Goal: Task Accomplishment & Management: Use online tool/utility

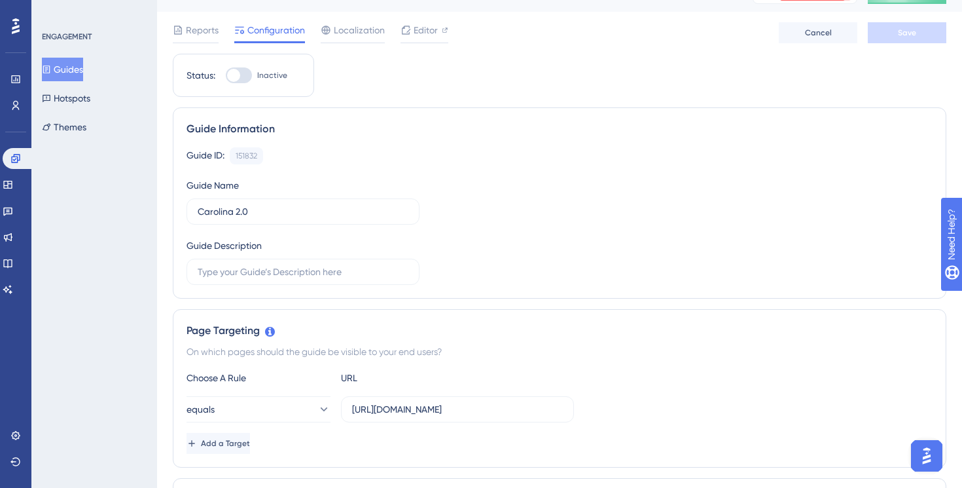
scroll to position [28, 0]
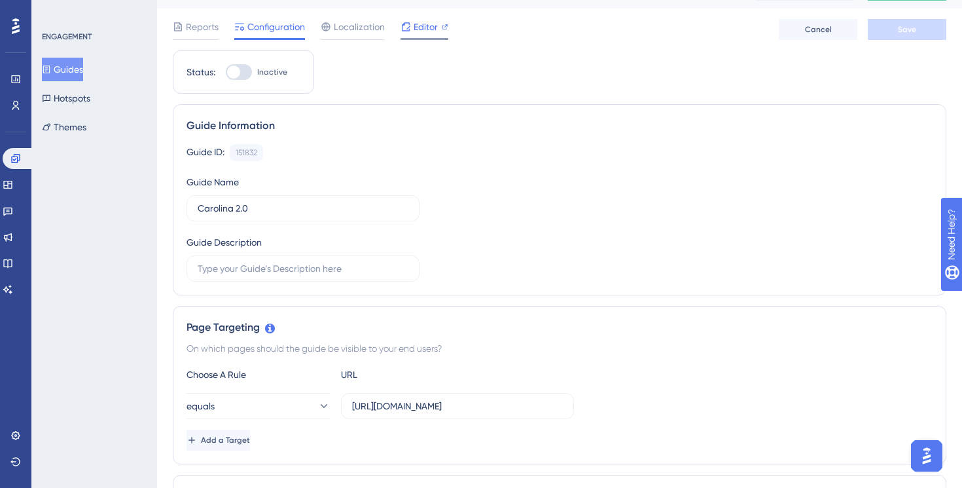
click at [421, 32] on span "Editor" at bounding box center [426, 27] width 24 height 16
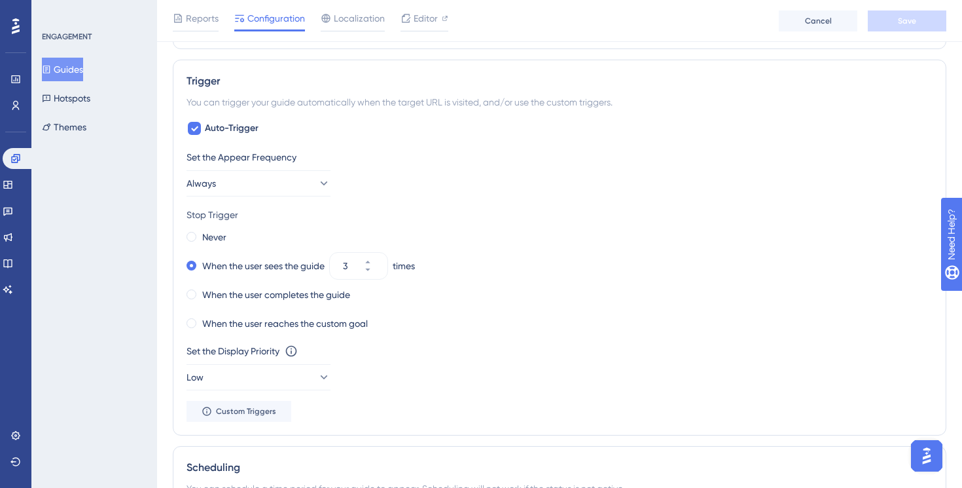
scroll to position [561, 0]
click at [298, 187] on button "Always" at bounding box center [259, 182] width 144 height 26
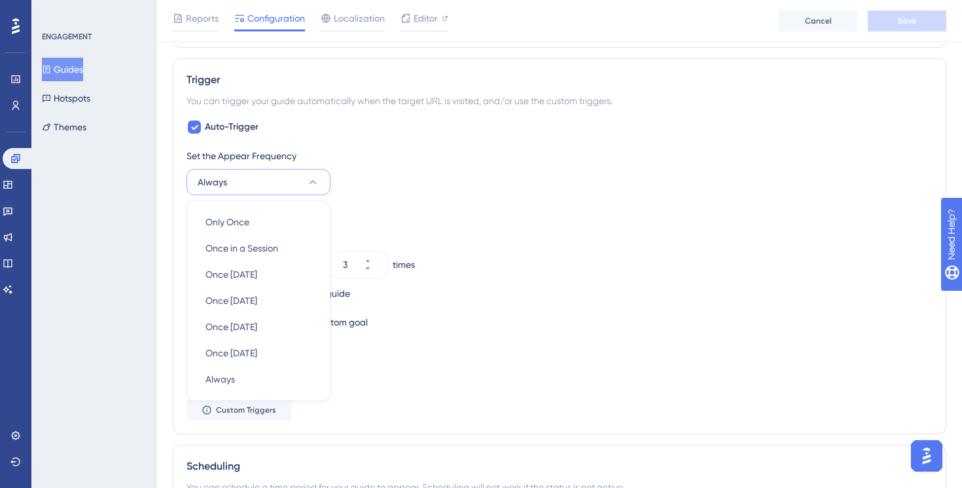
scroll to position [617, 0]
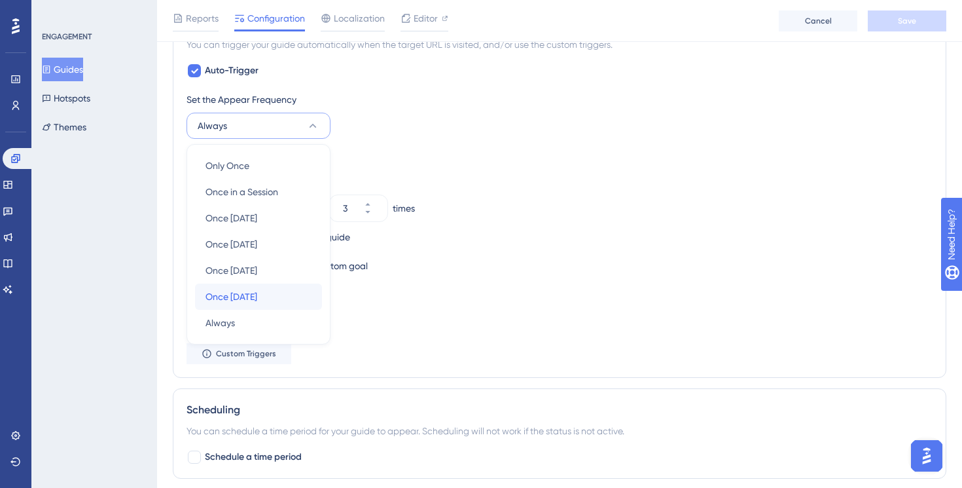
click at [278, 297] on div "Once [DATE] Once [DATE]" at bounding box center [259, 296] width 106 height 26
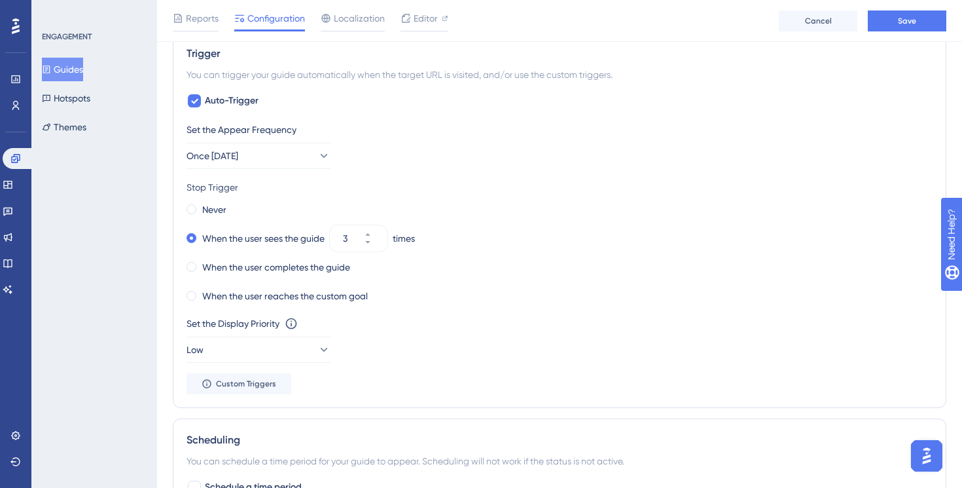
scroll to position [588, 0]
click at [372, 234] on icon at bounding box center [368, 233] width 8 height 8
click at [380, 248] on button "4" at bounding box center [376, 243] width 24 height 13
click at [380, 245] on button "3" at bounding box center [376, 243] width 24 height 13
type input "2"
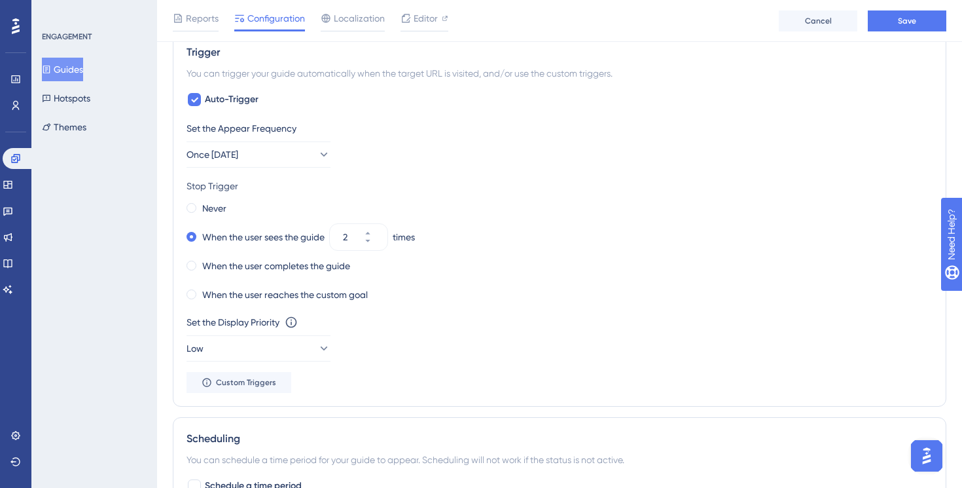
click at [424, 181] on div "Stop Trigger" at bounding box center [560, 186] width 746 height 16
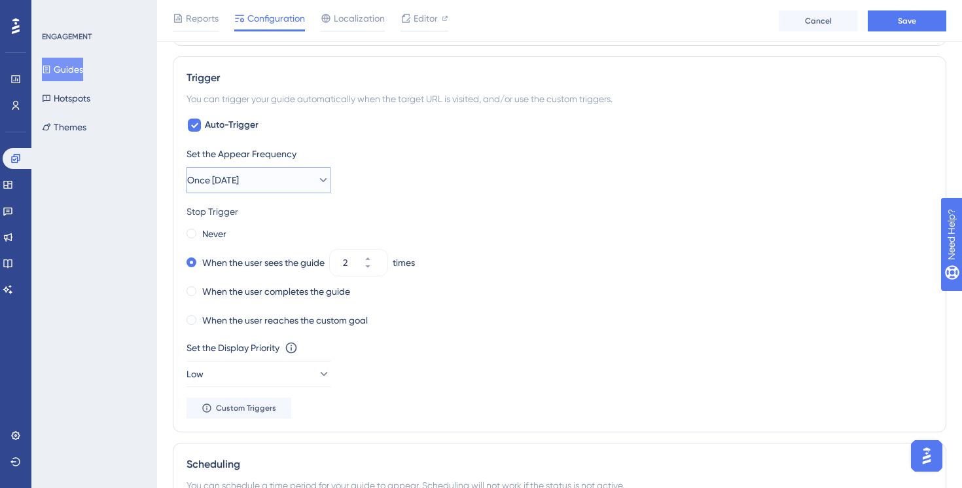
click at [321, 179] on button "Once [DATE]" at bounding box center [259, 180] width 144 height 26
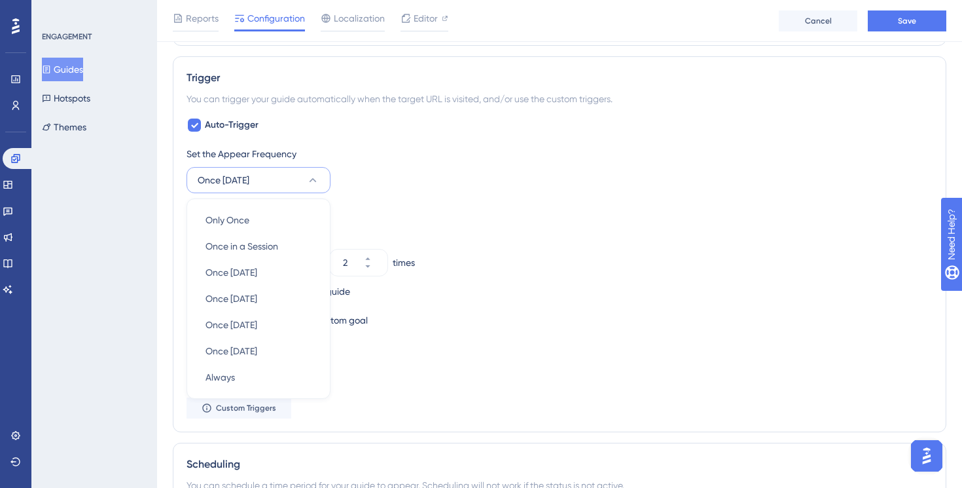
scroll to position [617, 0]
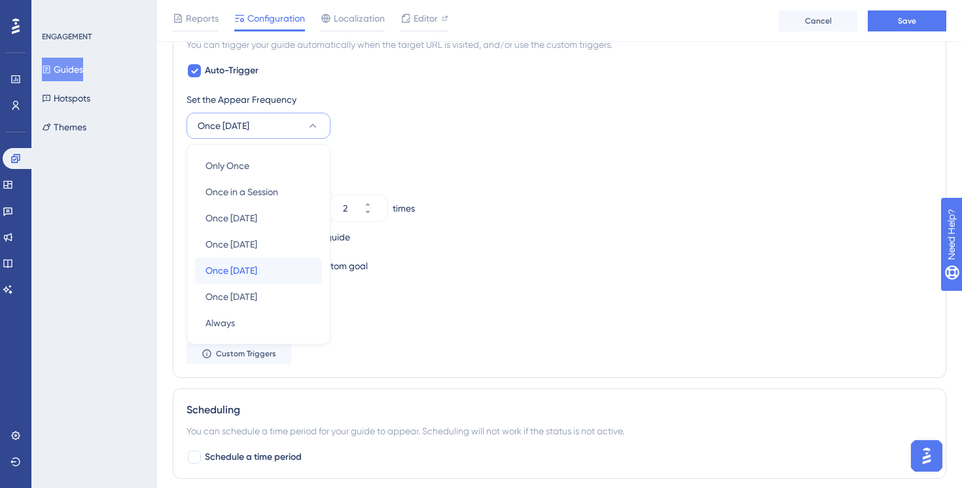
click at [281, 264] on div "Once [DATE] Once [DATE]" at bounding box center [259, 270] width 106 height 26
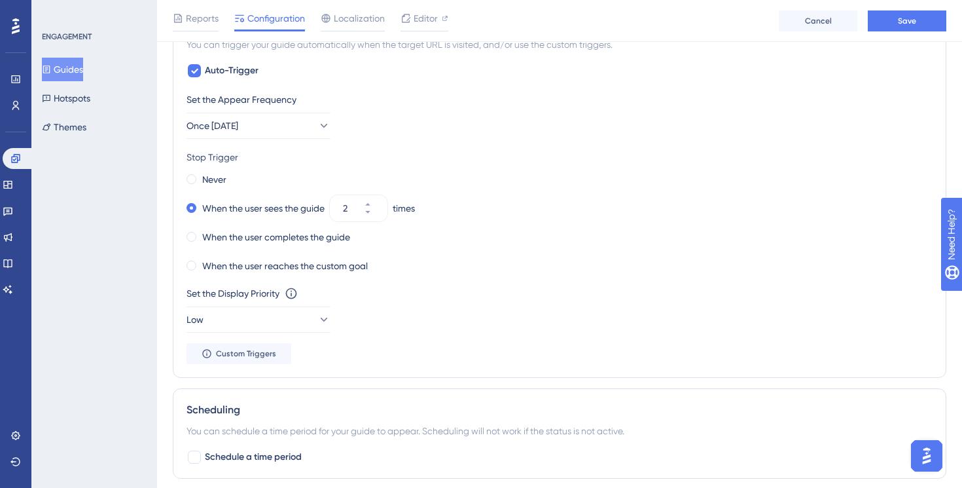
click at [403, 117] on div "Set the Appear Frequency Once [DATE]" at bounding box center [560, 115] width 746 height 47
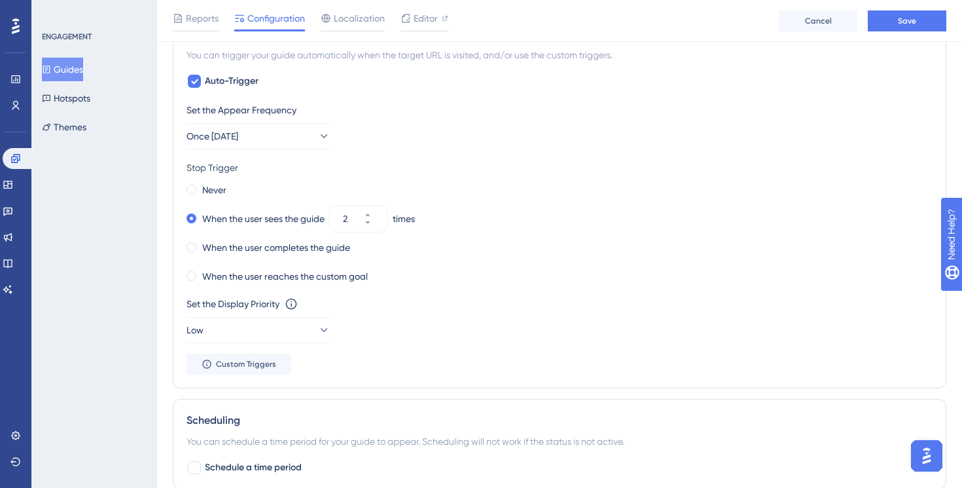
scroll to position [604, 0]
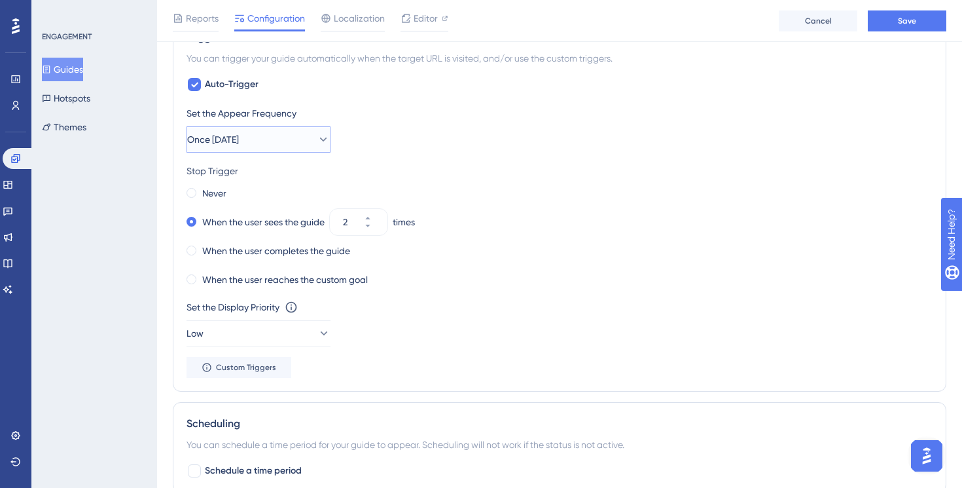
click at [319, 147] on button "Once [DATE]" at bounding box center [259, 139] width 144 height 26
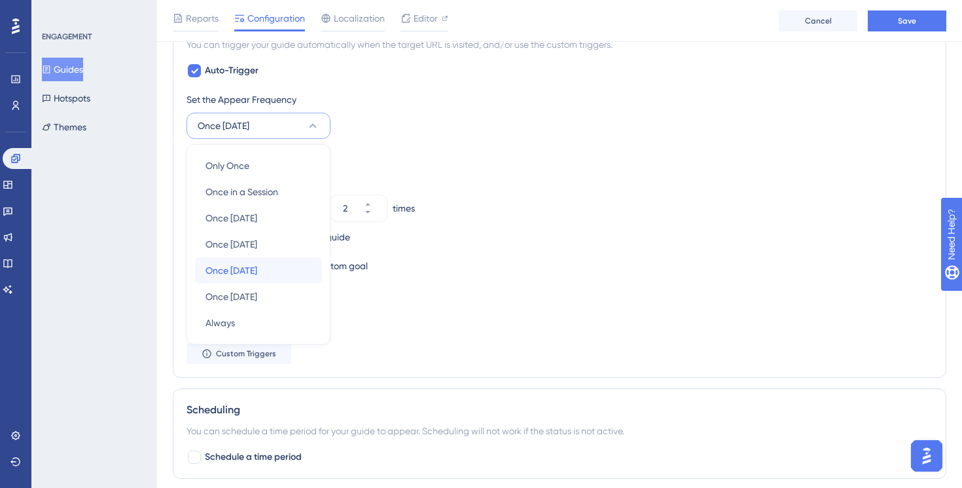
click at [276, 272] on div "Once [DATE] Once [DATE]" at bounding box center [259, 270] width 106 height 26
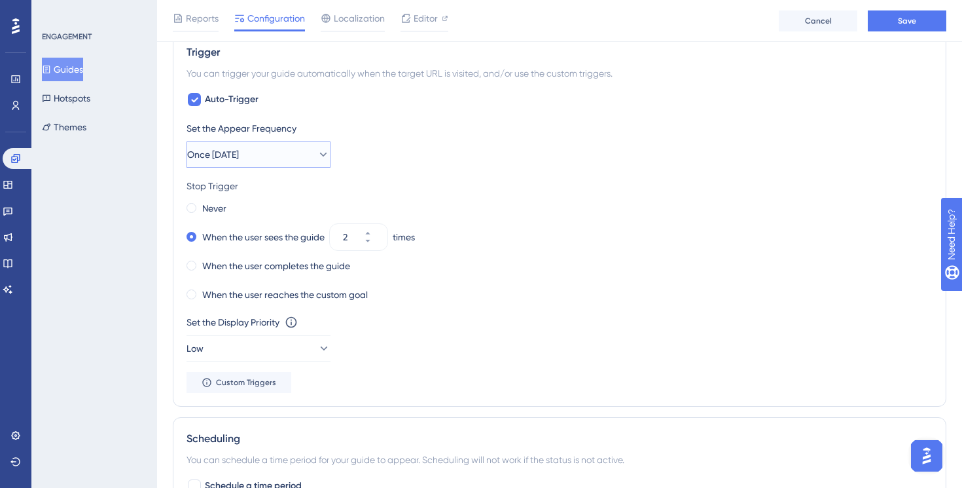
click at [317, 160] on icon at bounding box center [323, 154] width 13 height 13
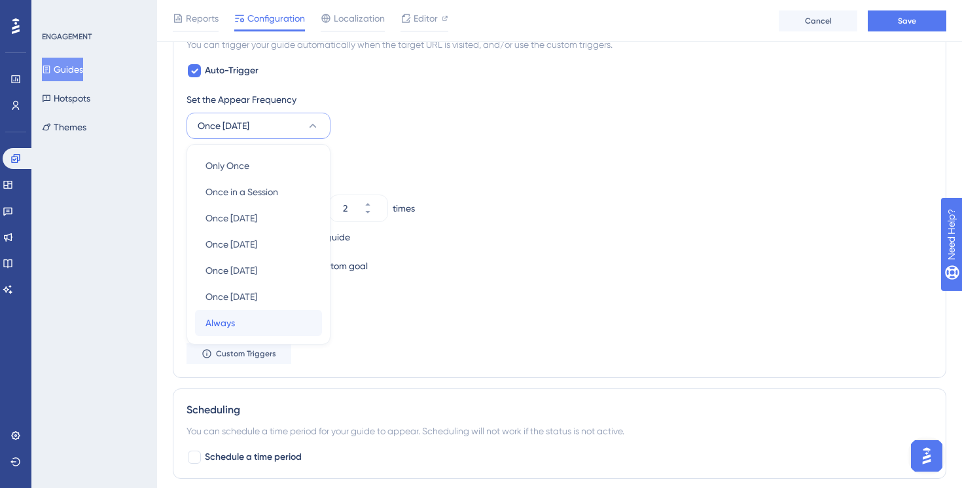
click at [259, 314] on div "Always Always" at bounding box center [259, 323] width 106 height 26
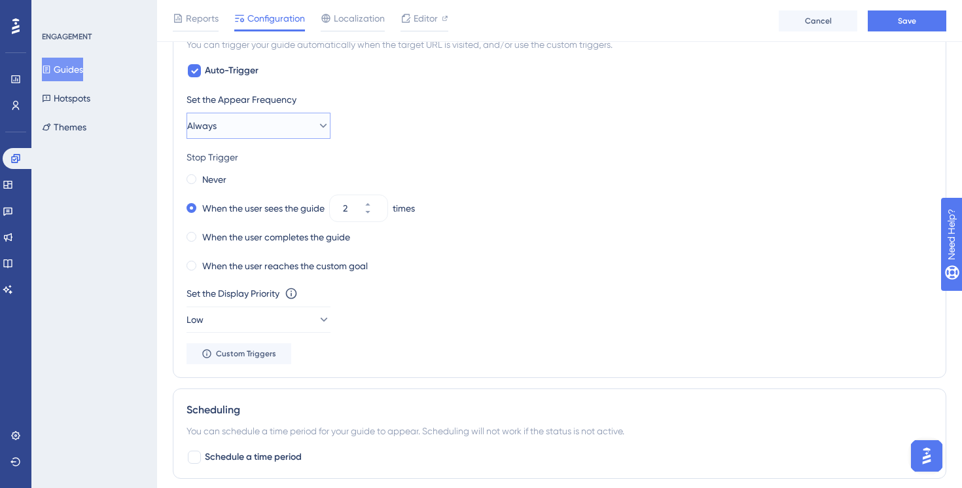
click at [230, 126] on button "Always" at bounding box center [259, 126] width 144 height 26
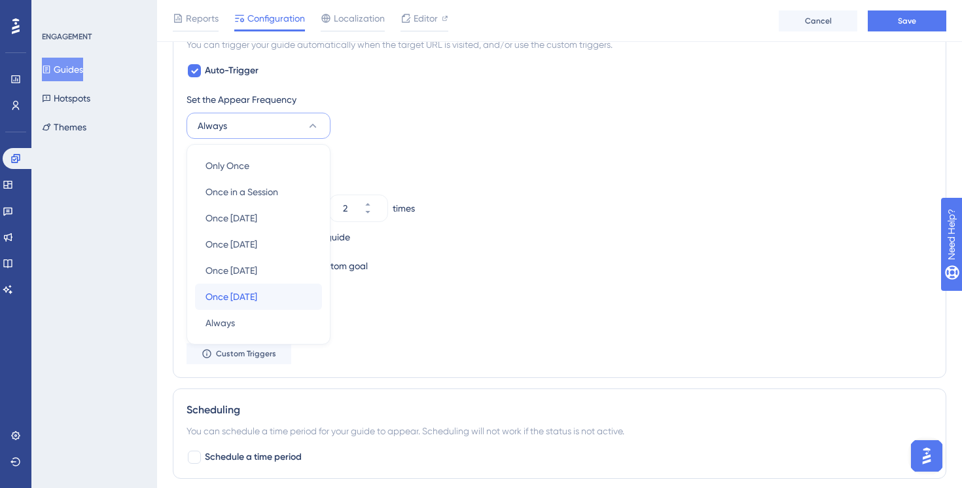
click at [246, 302] on span "Once [DATE]" at bounding box center [232, 297] width 52 height 16
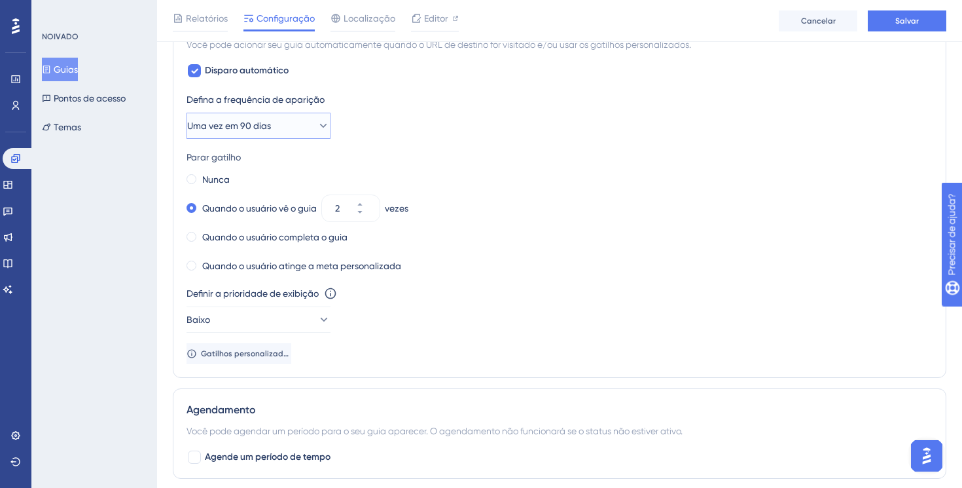
click at [317, 127] on icon at bounding box center [323, 125] width 13 height 13
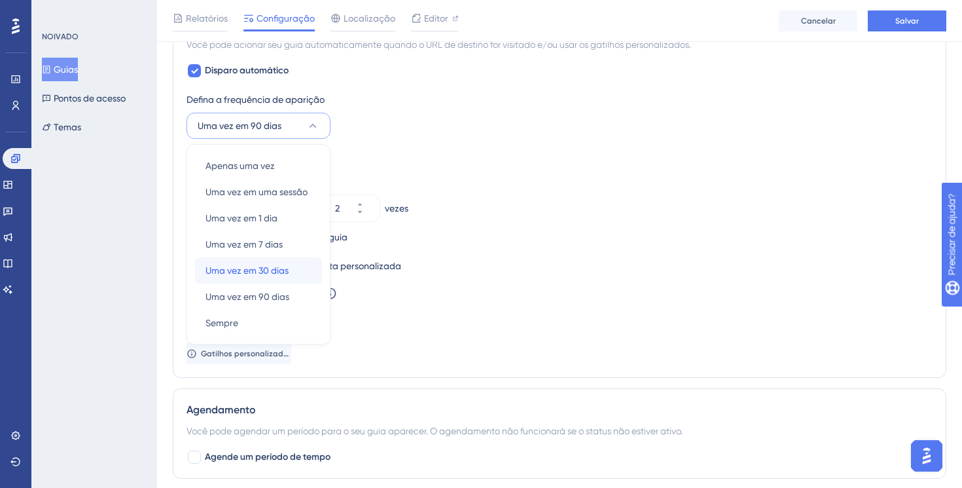
click at [259, 272] on font "Uma vez em 30 dias" at bounding box center [247, 270] width 83 height 10
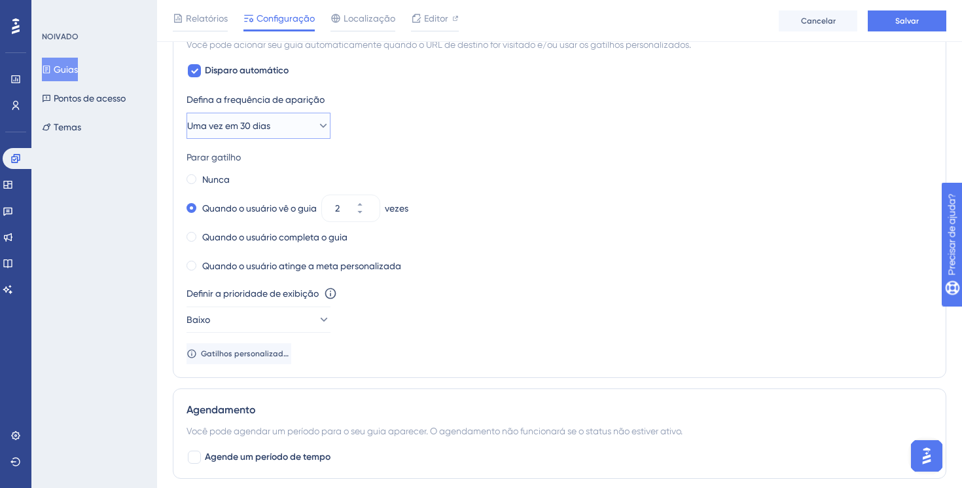
click at [312, 132] on button "Uma vez em 30 dias" at bounding box center [259, 126] width 144 height 26
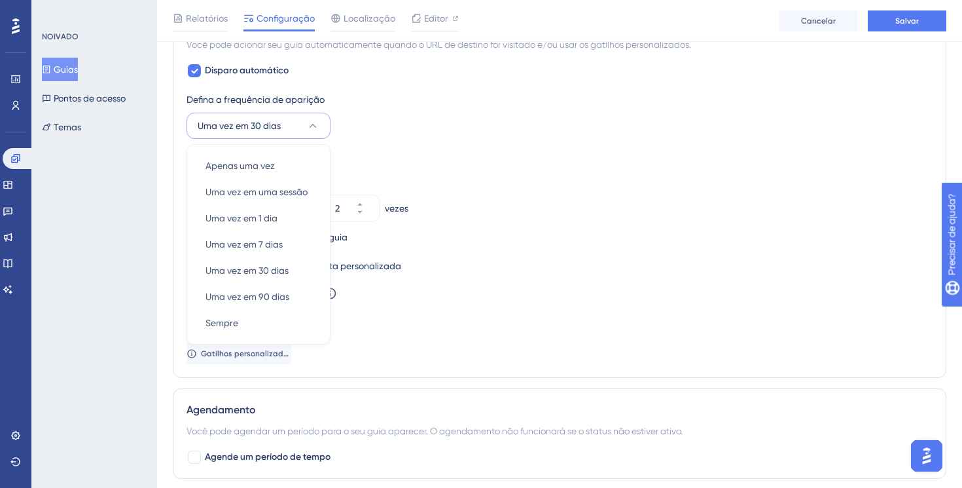
click at [312, 132] on button "Uma vez em 30 dias" at bounding box center [259, 126] width 144 height 26
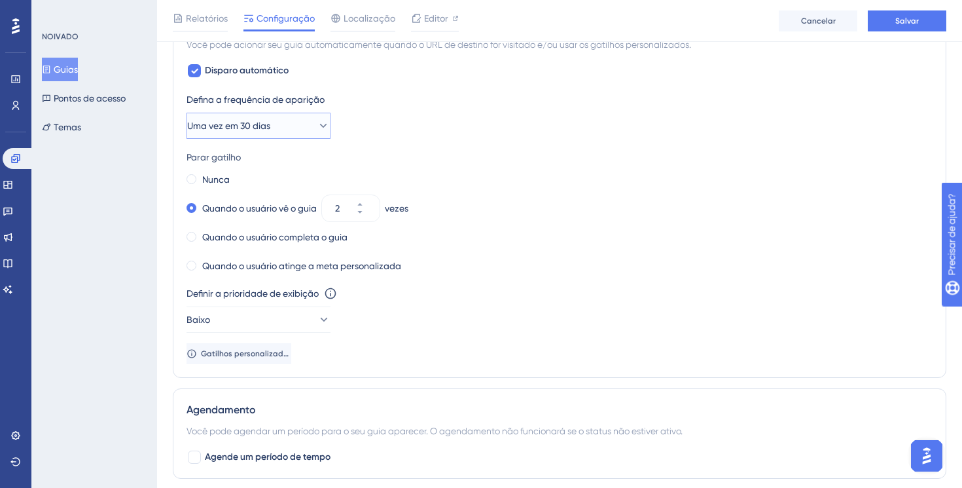
click at [317, 116] on button "Uma vez em 30 dias" at bounding box center [259, 126] width 144 height 26
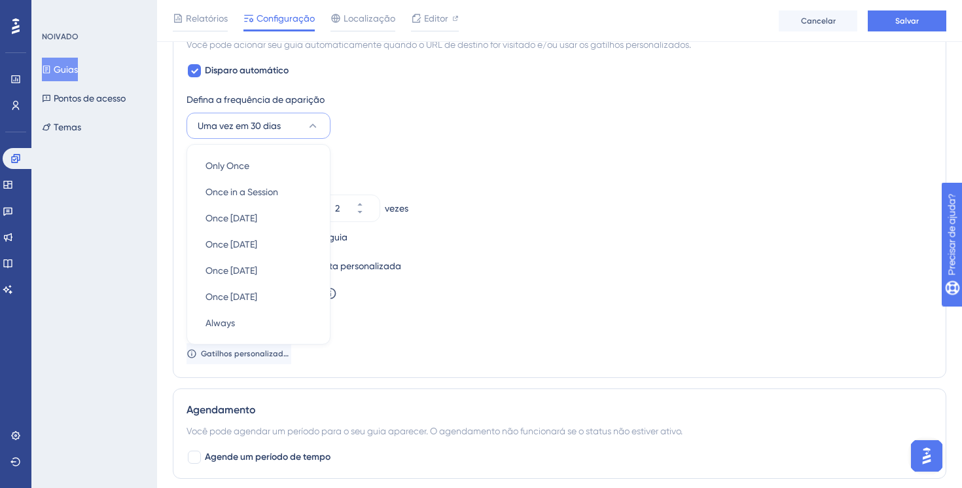
scroll to position [616, 0]
click at [246, 321] on div "Sempre Sempre" at bounding box center [259, 324] width 106 height 26
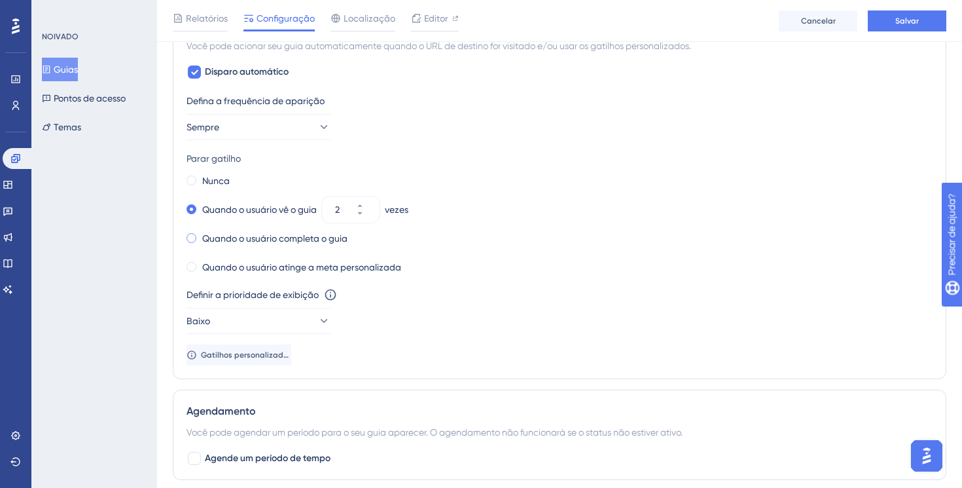
click at [192, 233] on span at bounding box center [192, 238] width 10 height 10
click at [200, 235] on input "radio" at bounding box center [200, 235] width 0 height 0
click at [402, 152] on div "Parar gatilho" at bounding box center [560, 159] width 746 height 16
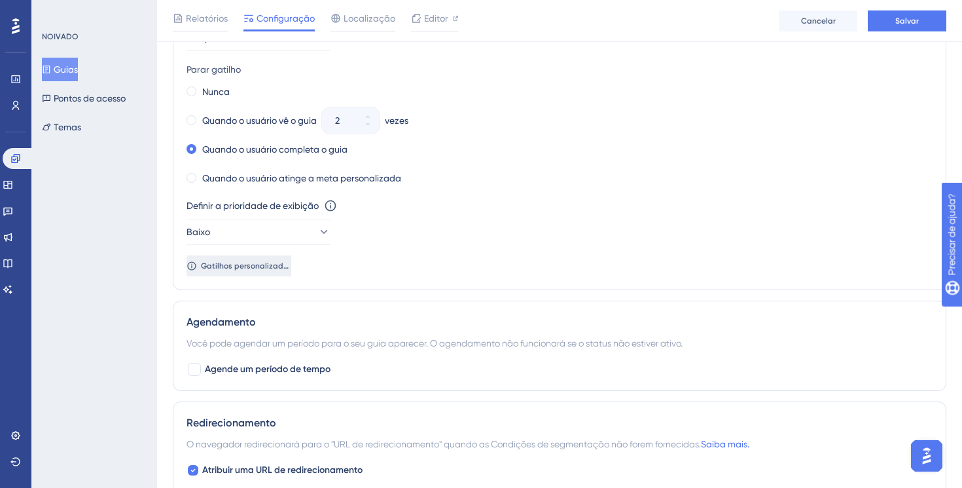
click at [251, 264] on font "Gatilhos personalizados" at bounding box center [246, 265] width 91 height 9
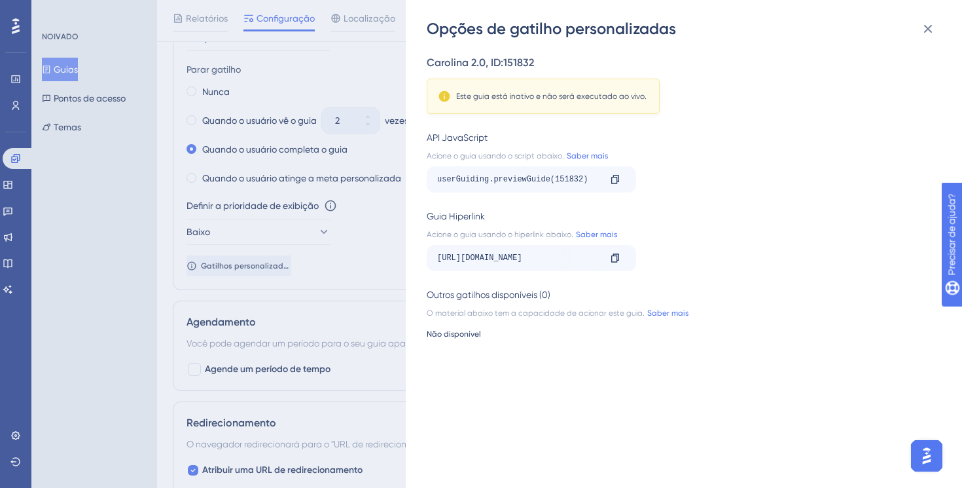
click at [343, 288] on div "Opções de gatilho personalizadas Carolina 2.0 , ID: 151832 Este guia está inati…" at bounding box center [481, 244] width 962 height 488
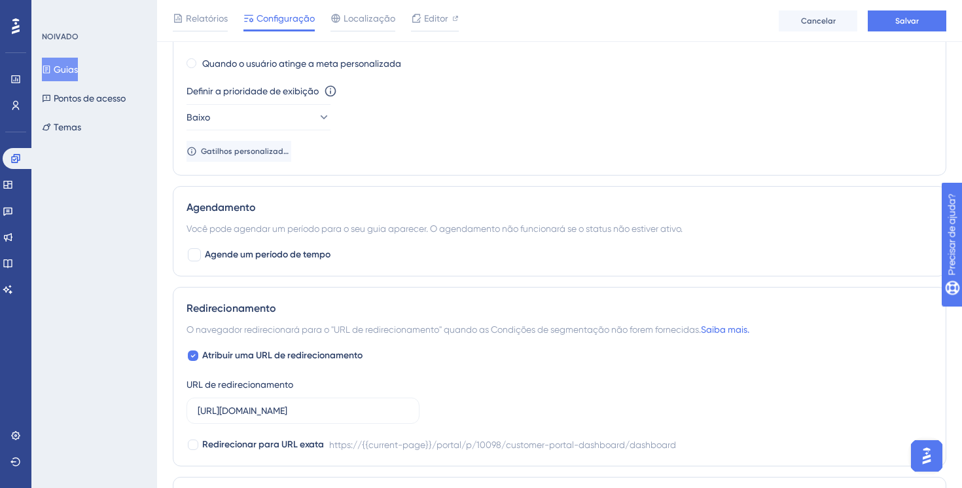
scroll to position [821, 0]
click at [194, 251] on div at bounding box center [194, 253] width 13 height 13
checkbox input "true"
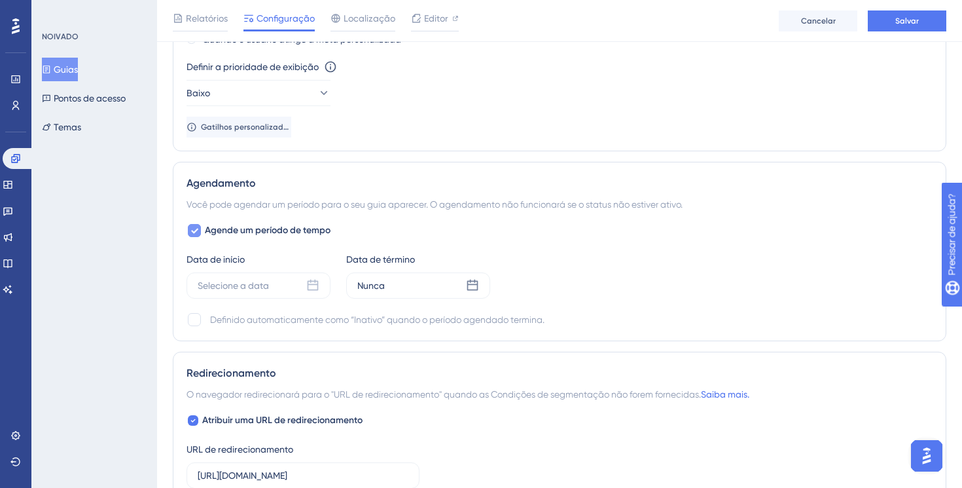
scroll to position [847, 0]
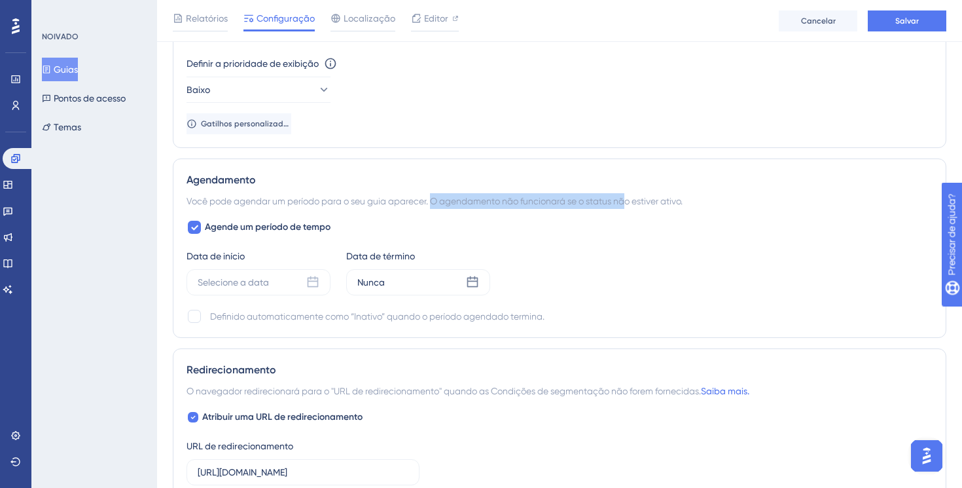
drag, startPoint x: 435, startPoint y: 202, endPoint x: 632, endPoint y: 206, distance: 197.7
click at [632, 206] on font "Você pode agendar um período para o seu guia aparecer. O agendamento não funcio…" at bounding box center [435, 201] width 496 height 10
click at [273, 284] on div "Selecione a data" at bounding box center [259, 282] width 144 height 26
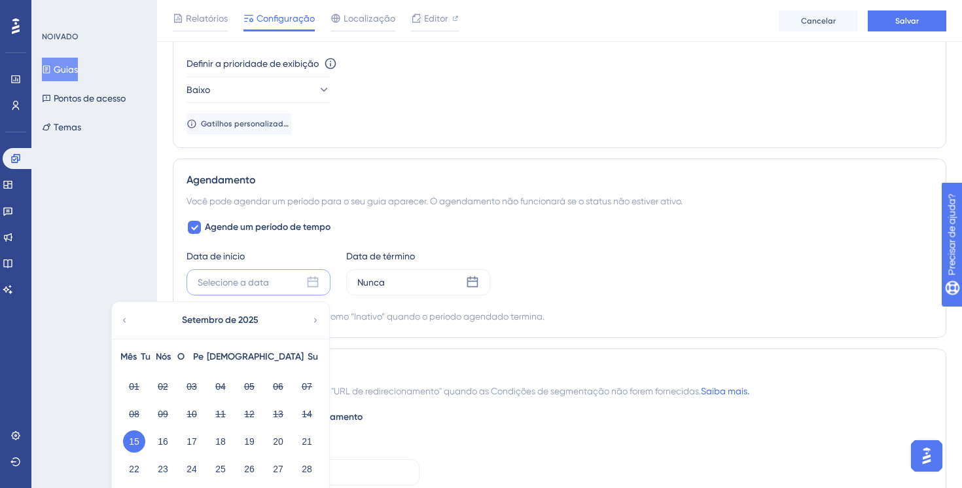
scroll to position [911, 0]
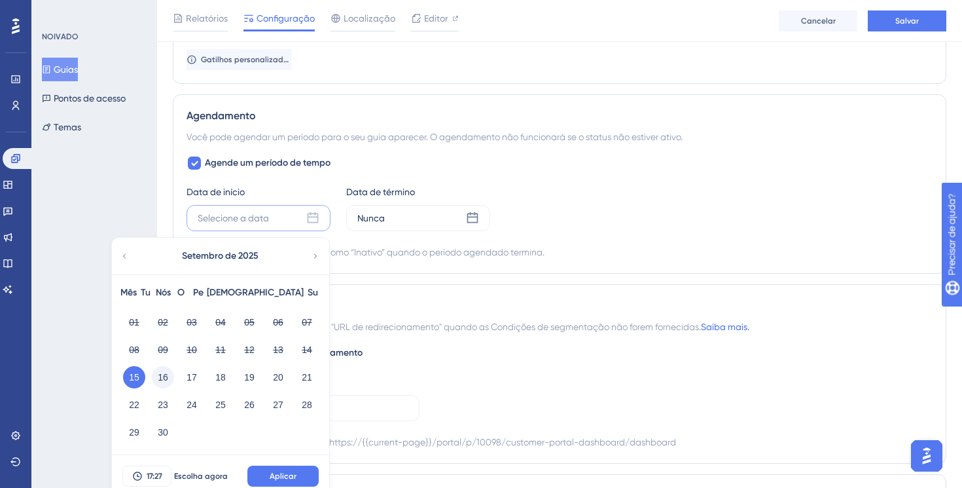
click at [161, 382] on font "16" at bounding box center [163, 377] width 10 height 10
click at [274, 479] on font "Aplicar" at bounding box center [283, 475] width 27 height 9
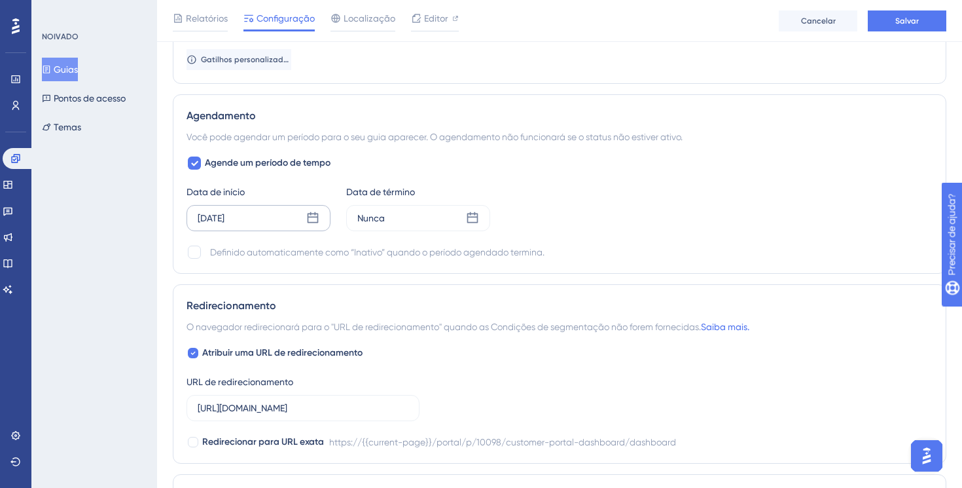
click at [268, 226] on div "[DATE]" at bounding box center [259, 218] width 144 height 26
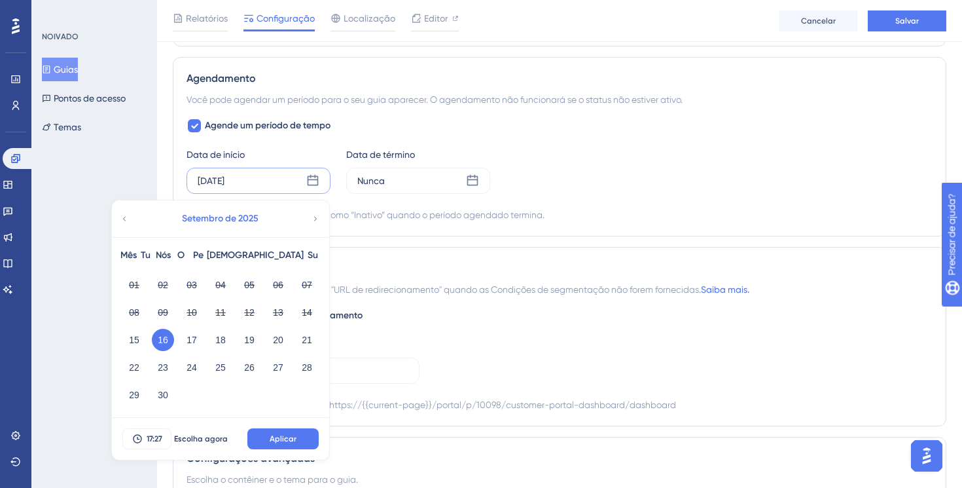
scroll to position [954, 0]
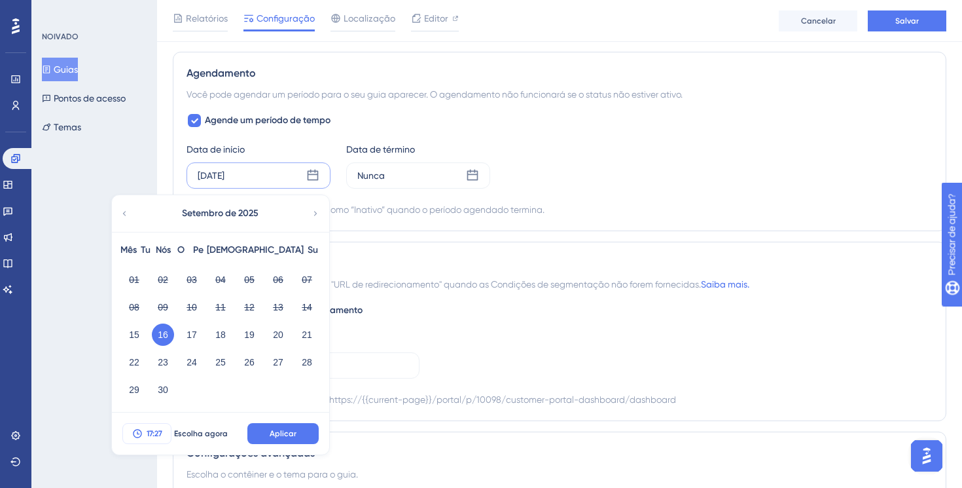
click at [148, 433] on font "17:27" at bounding box center [155, 433] width 16 height 9
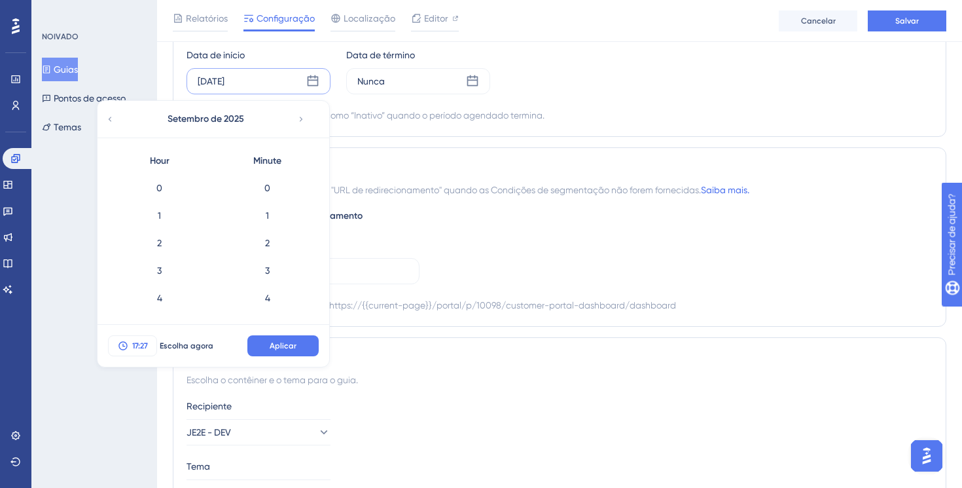
scroll to position [686, 0]
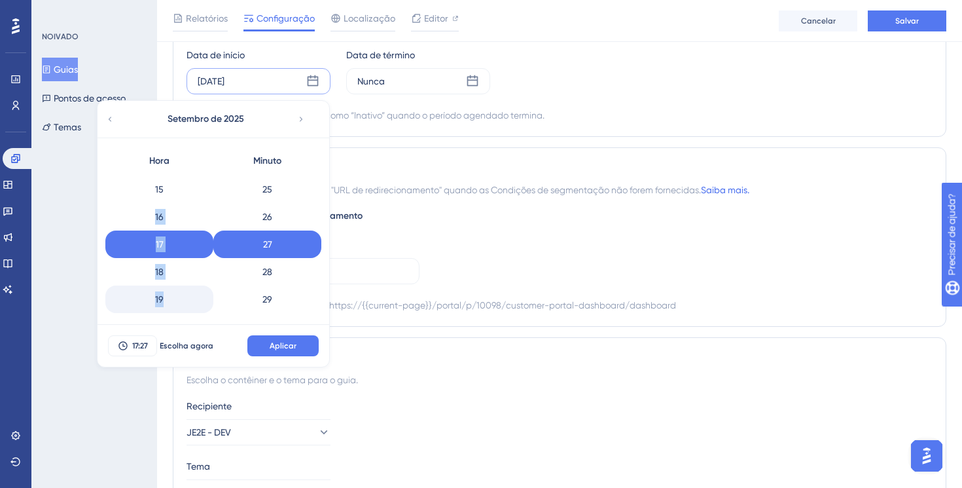
drag, startPoint x: 177, startPoint y: 194, endPoint x: 177, endPoint y: 296, distance: 102.1
click at [177, 296] on div "0 1 2 3 4 5 6 7 8 9 10 11 12 13 14 15 16 17 18 19 20 21 22 23" at bounding box center [159, 244] width 108 height 140
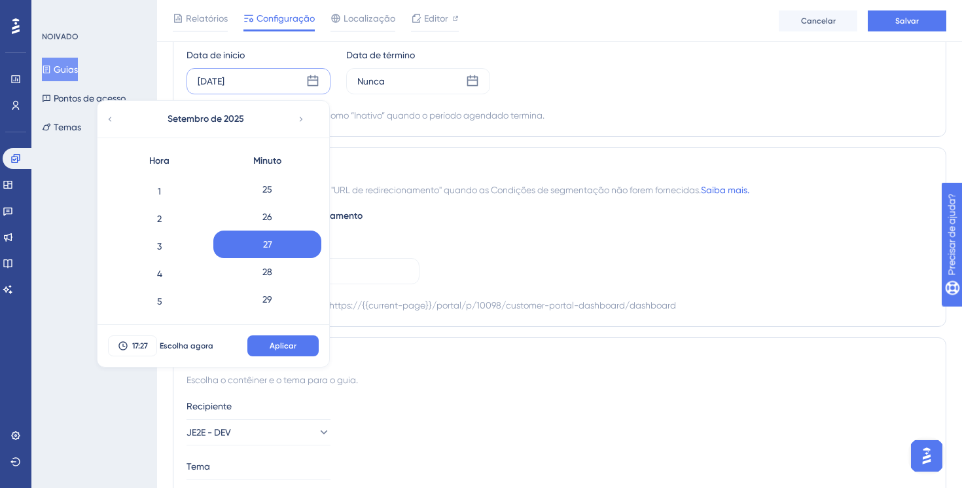
scroll to position [0, 0]
click at [164, 193] on div "0" at bounding box center [159, 187] width 108 height 27
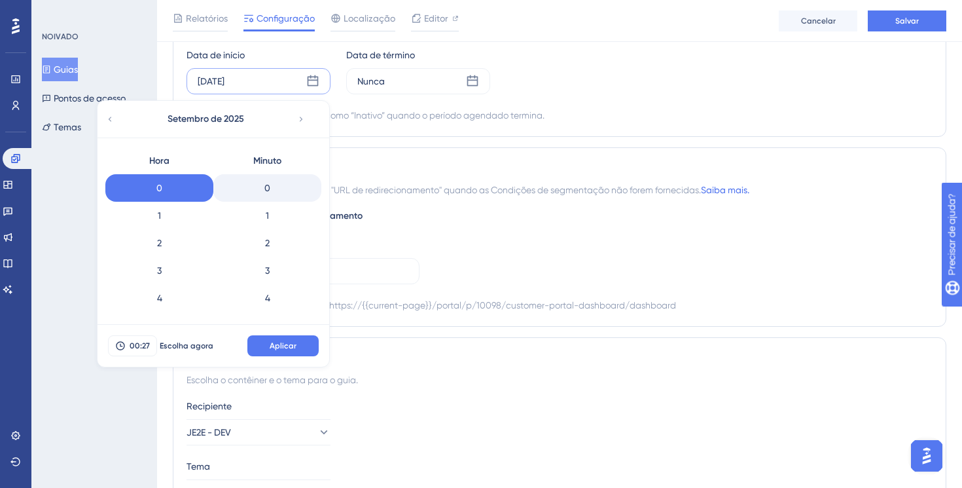
click at [274, 181] on div "0" at bounding box center [267, 187] width 108 height 27
click at [283, 343] on font "Aplicar" at bounding box center [283, 345] width 27 height 9
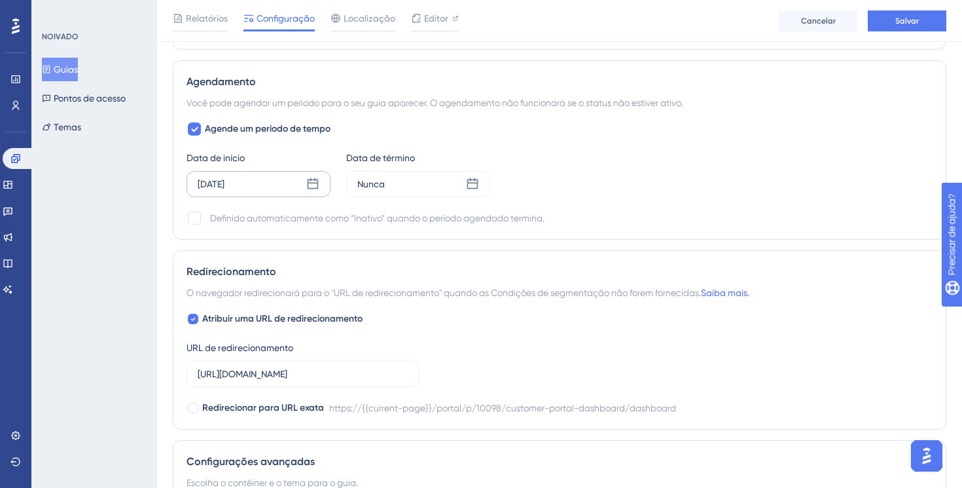
scroll to position [935, 0]
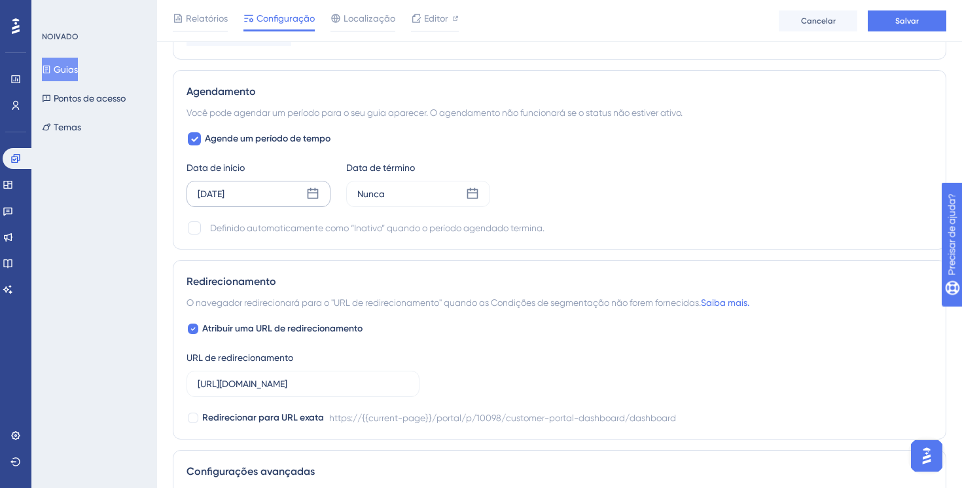
click at [225, 198] on font "[DATE]" at bounding box center [211, 194] width 27 height 10
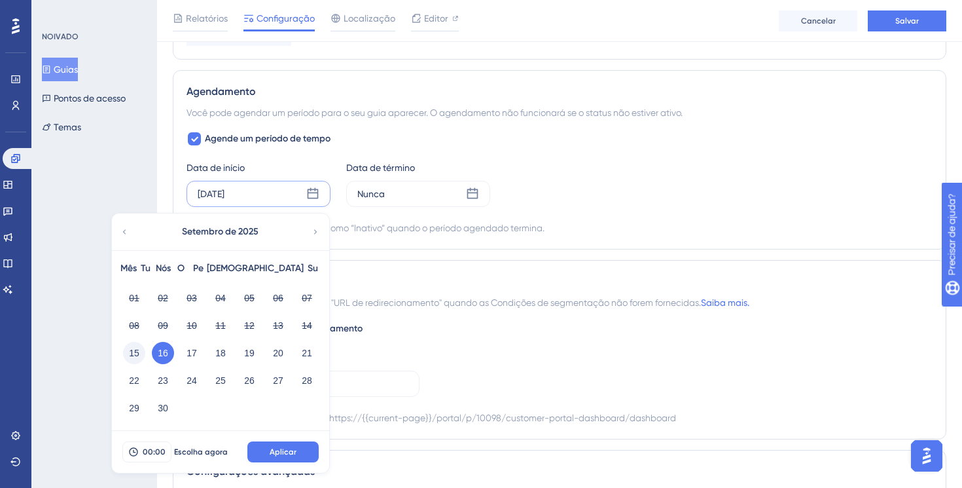
click at [138, 350] on font "15" at bounding box center [134, 353] width 10 height 10
click at [193, 452] on font "Escolha agora" at bounding box center [201, 451] width 54 height 9
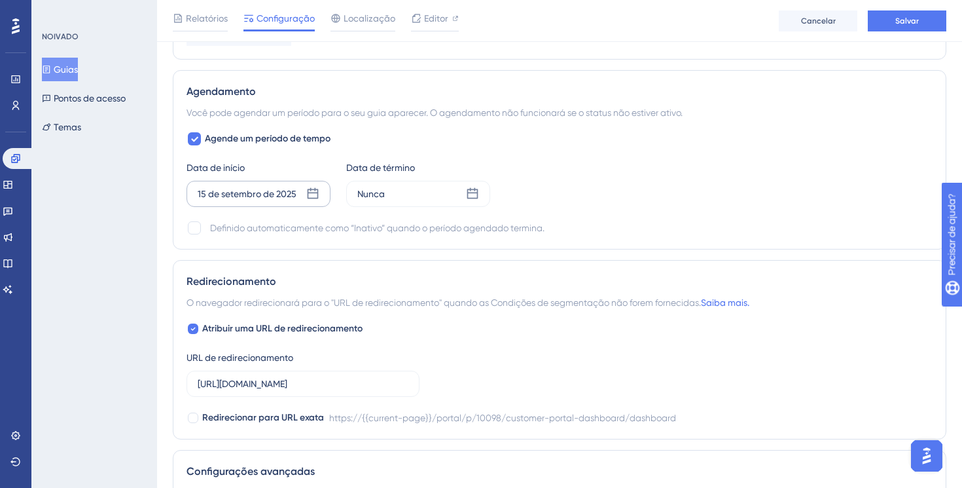
click at [280, 196] on font "15 de setembro de 2025" at bounding box center [247, 194] width 99 height 10
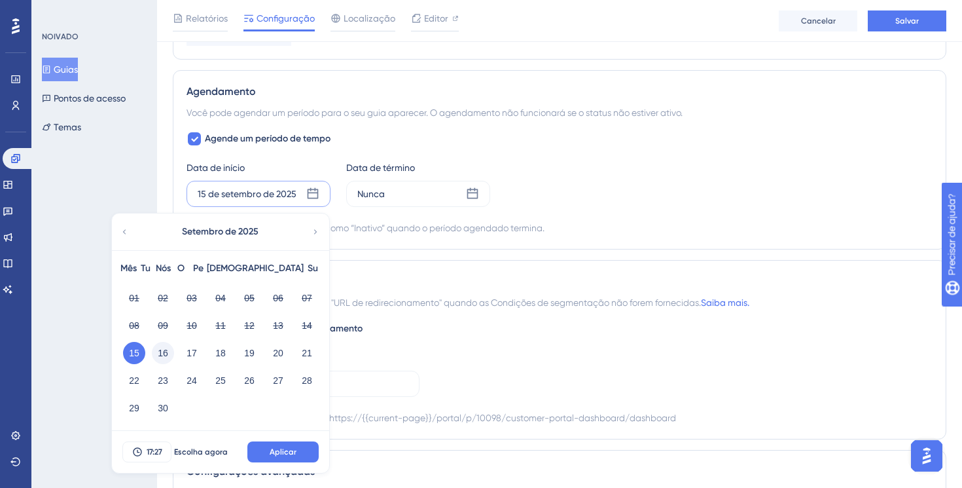
click at [158, 356] on font "16" at bounding box center [163, 353] width 10 height 10
click at [150, 455] on font "17:27" at bounding box center [155, 451] width 16 height 9
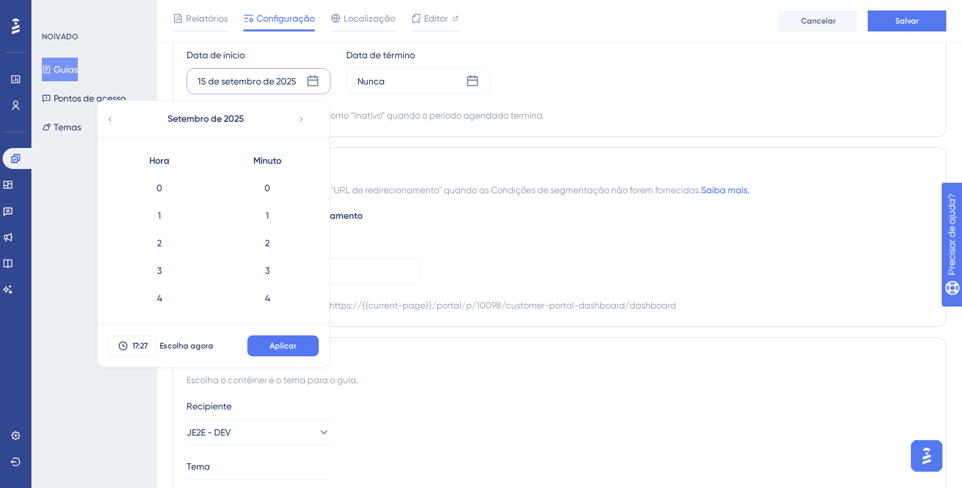
scroll to position [686, 0]
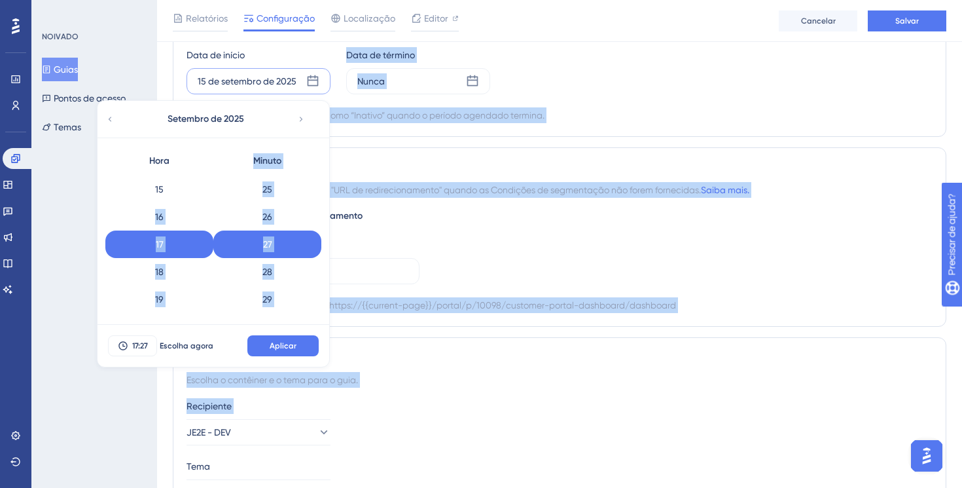
drag, startPoint x: 180, startPoint y: 192, endPoint x: 180, endPoint y: 477, distance: 285.4
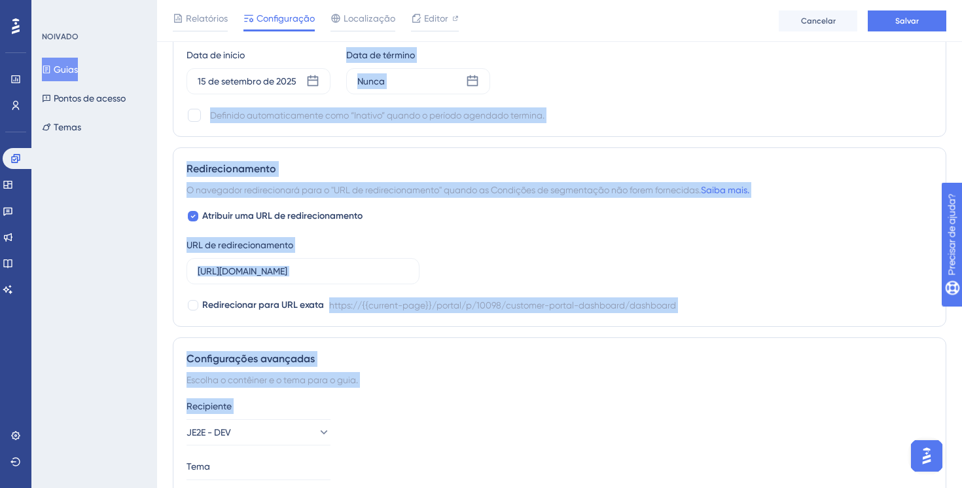
click at [306, 402] on div "Recipiente" at bounding box center [560, 406] width 746 height 16
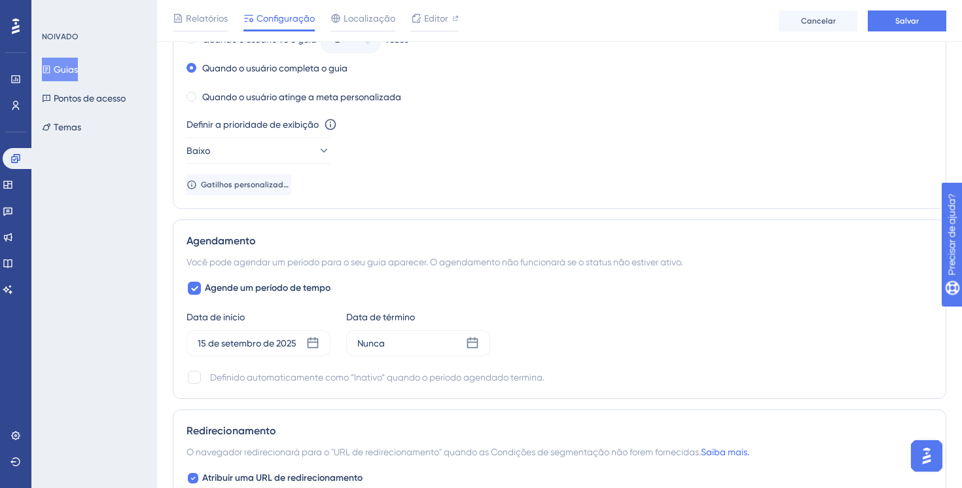
scroll to position [807, 0]
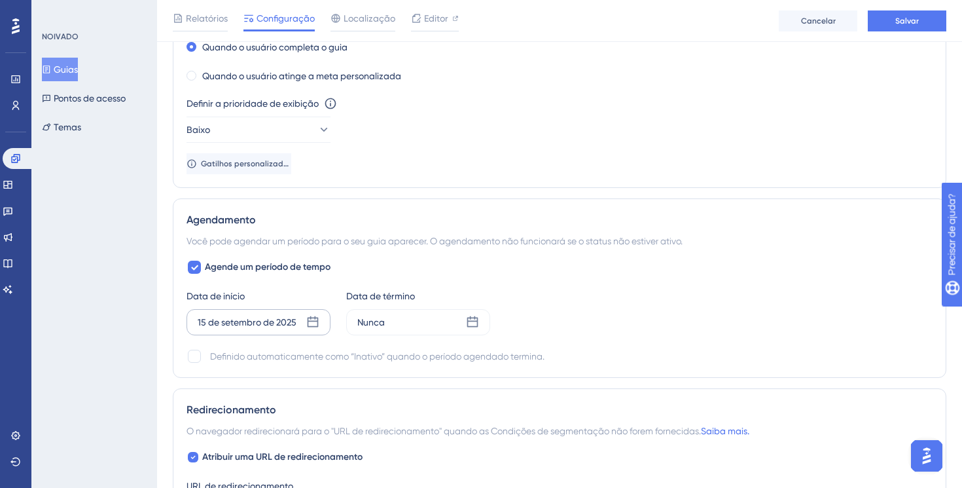
click at [257, 313] on div "15 de setembro de 2025" at bounding box center [259, 322] width 144 height 26
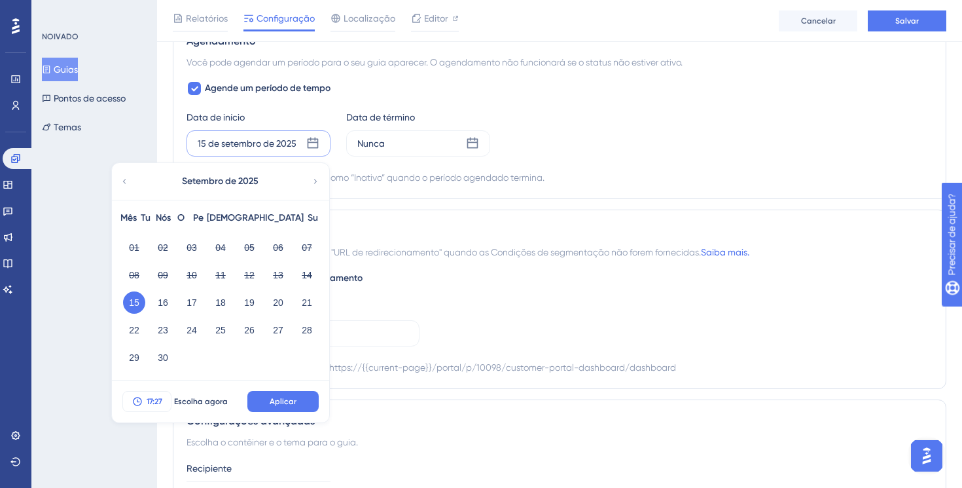
click at [154, 401] on font "17:27" at bounding box center [155, 401] width 16 height 9
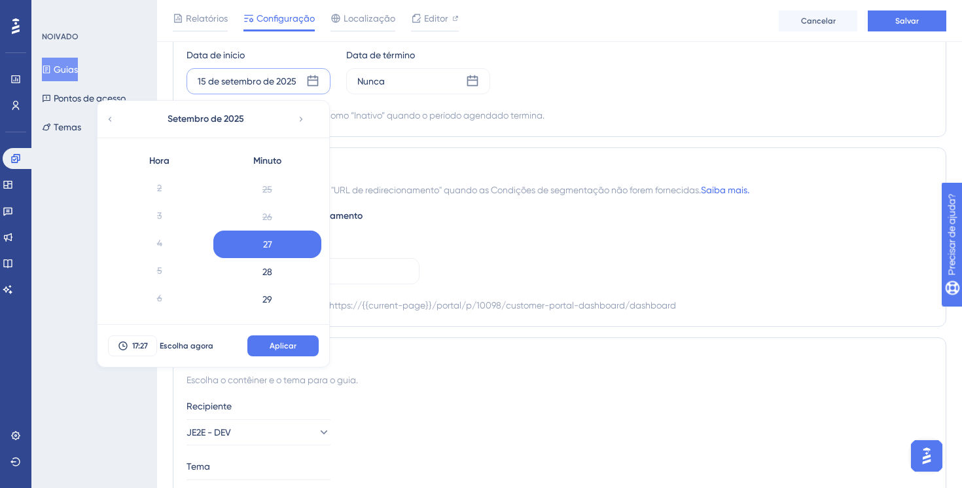
scroll to position [0, 0]
click at [173, 193] on div "0" at bounding box center [159, 187] width 108 height 27
click at [177, 304] on div "23" at bounding box center [159, 300] width 108 height 27
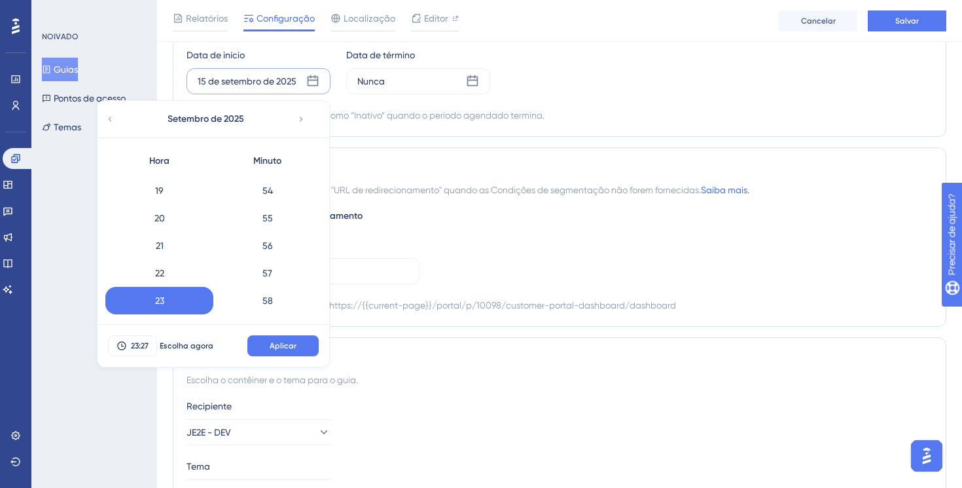
scroll to position [1510, 0]
click at [283, 297] on div "59" at bounding box center [267, 300] width 108 height 27
click at [284, 347] on font "Aplicar" at bounding box center [283, 345] width 27 height 9
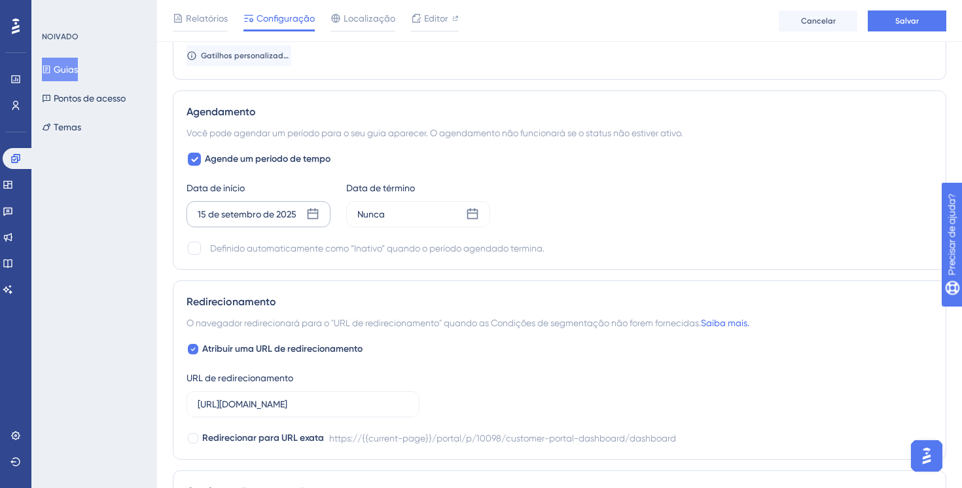
scroll to position [914, 0]
click at [403, 217] on div "Nunca" at bounding box center [418, 215] width 144 height 26
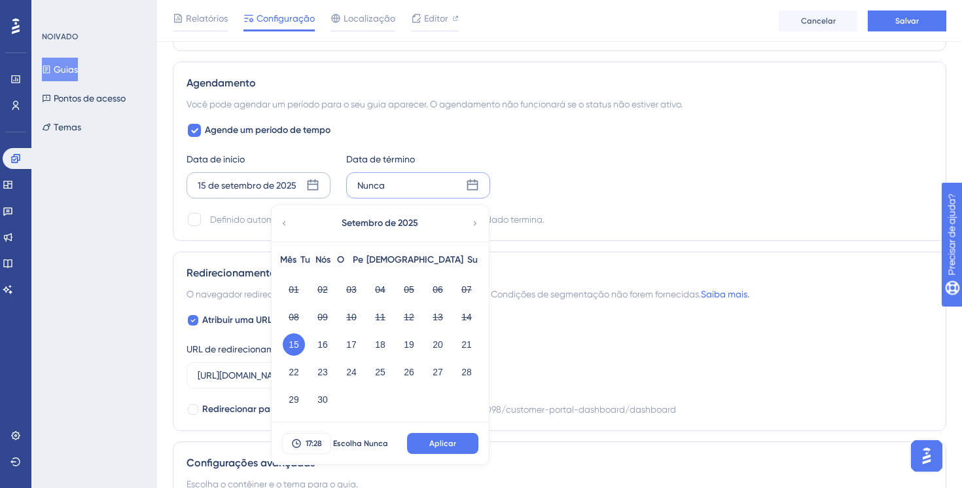
scroll to position [945, 0]
click at [475, 226] on icon at bounding box center [475, 223] width 9 height 12
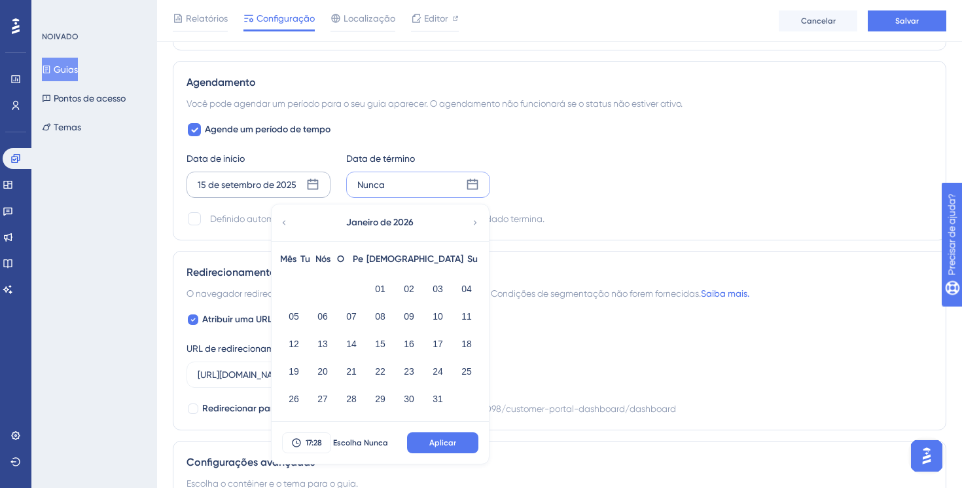
click at [284, 221] on icon at bounding box center [284, 222] width 3 height 5
click at [476, 224] on icon at bounding box center [475, 223] width 9 height 12
click at [437, 442] on font "Aplicar" at bounding box center [442, 442] width 27 height 9
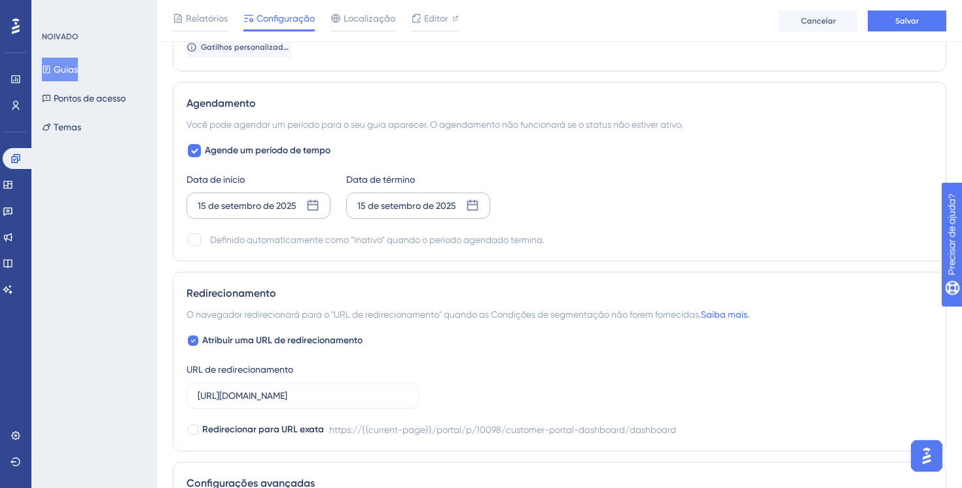
scroll to position [912, 0]
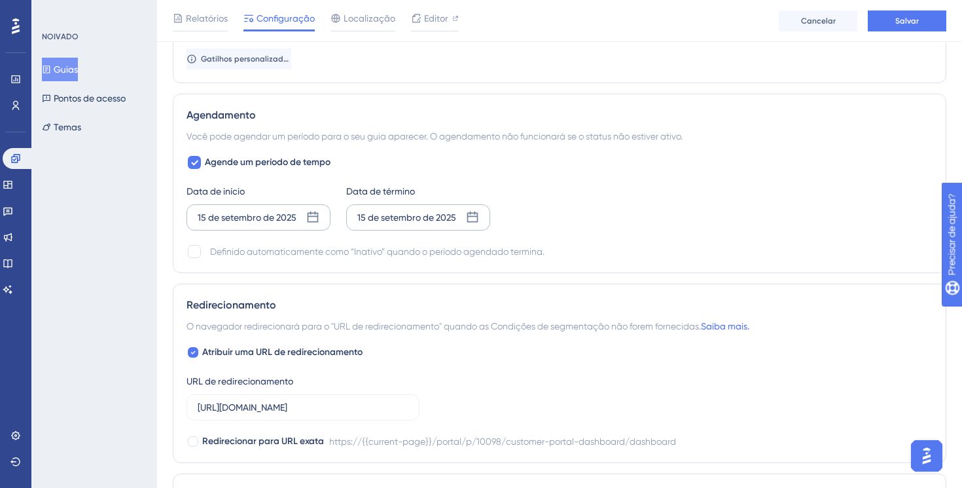
click at [403, 217] on font "15 de setembro de 2025" at bounding box center [406, 217] width 99 height 10
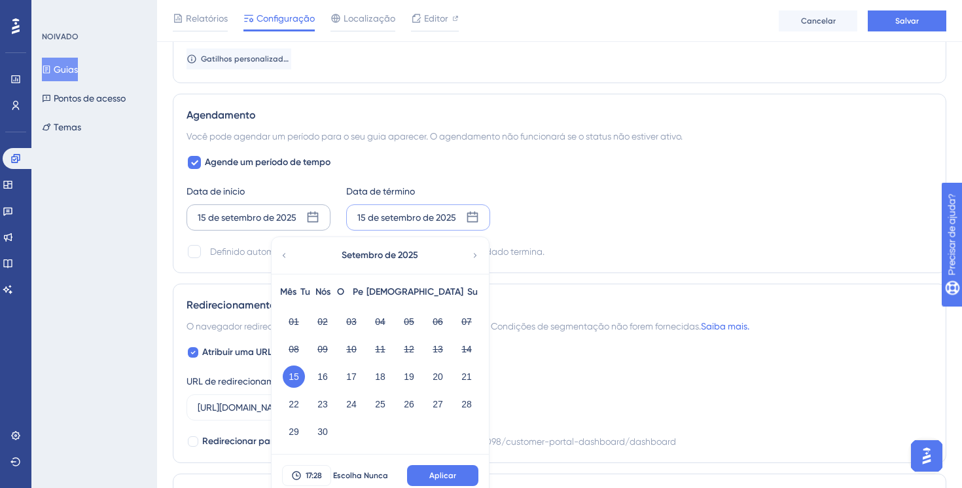
click at [478, 259] on icon at bounding box center [475, 255] width 9 height 12
click at [380, 325] on font "01" at bounding box center [380, 321] width 10 height 10
click at [431, 473] on font "Aplicar" at bounding box center [442, 475] width 27 height 9
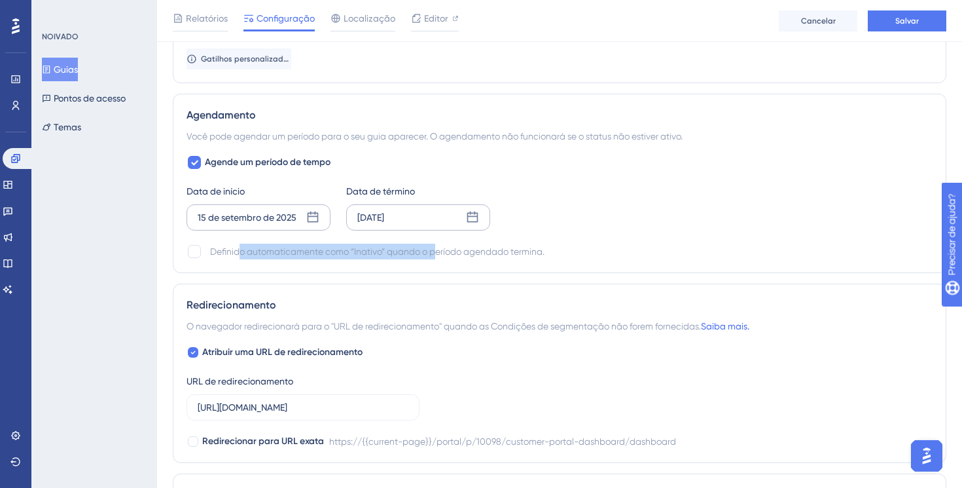
drag, startPoint x: 240, startPoint y: 252, endPoint x: 436, endPoint y: 247, distance: 195.8
click at [436, 247] on font "Definido automaticamente como “Inativo” quando o período agendado termina." at bounding box center [377, 251] width 335 height 10
click at [195, 253] on div at bounding box center [194, 251] width 13 height 13
checkbox input "true"
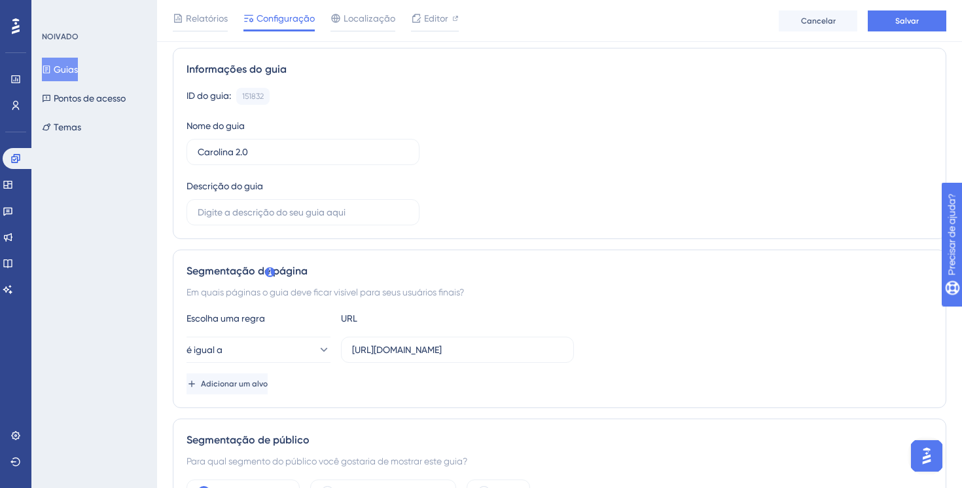
scroll to position [0, 0]
